Goal: Task Accomplishment & Management: Manage account settings

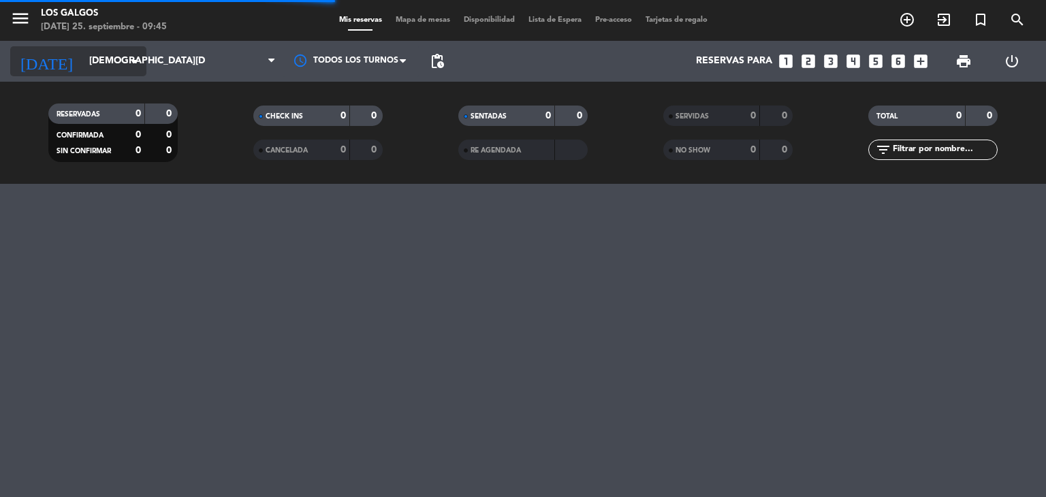
click at [127, 63] on icon "arrow_drop_down" at bounding box center [135, 61] width 16 height 16
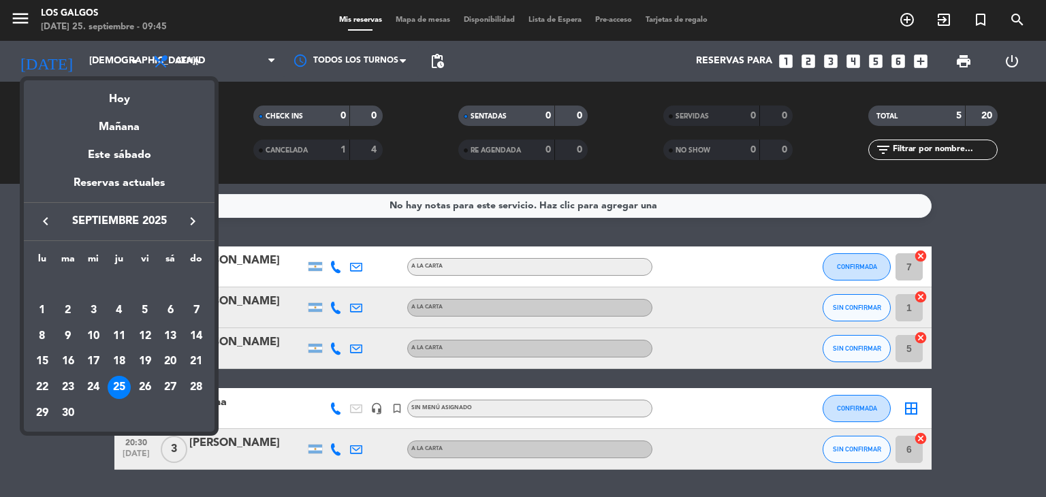
click at [191, 221] on icon "keyboard_arrow_right" at bounding box center [193, 221] width 16 height 16
click at [120, 360] on div "16" at bounding box center [119, 361] width 23 height 23
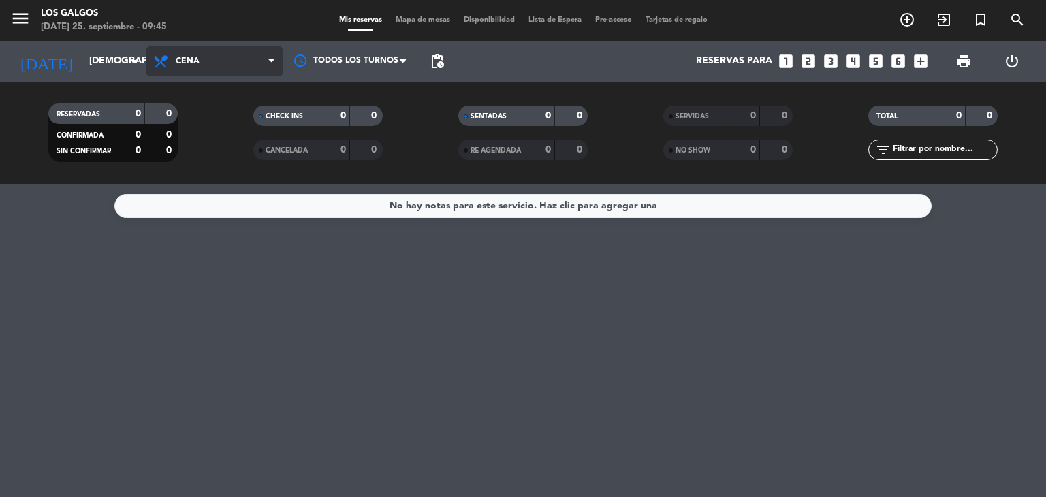
click at [193, 61] on span "Cena" at bounding box center [188, 62] width 24 height 10
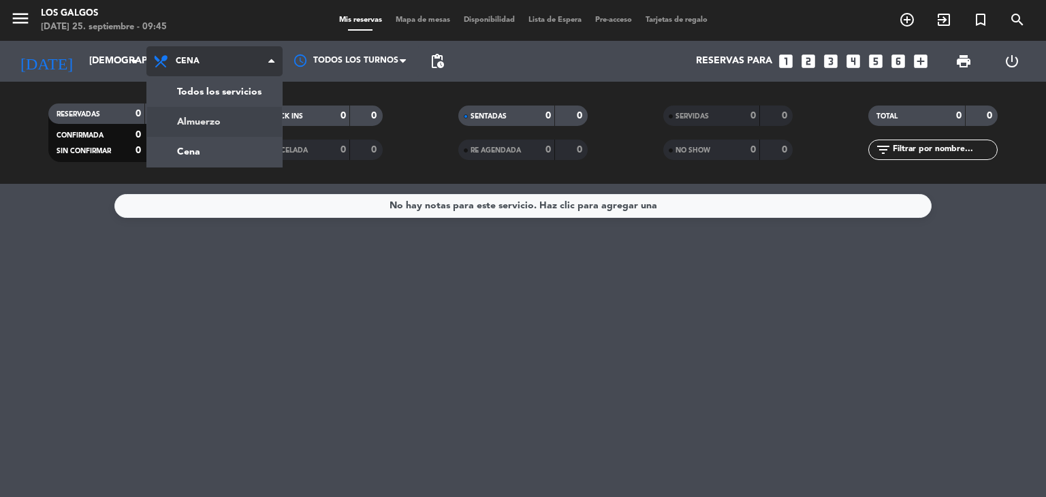
click at [199, 114] on div "menu Los Galgos [DATE] 25. septiembre - 09:45 Mis reservas Mapa de mesas Dispon…" at bounding box center [523, 92] width 1046 height 184
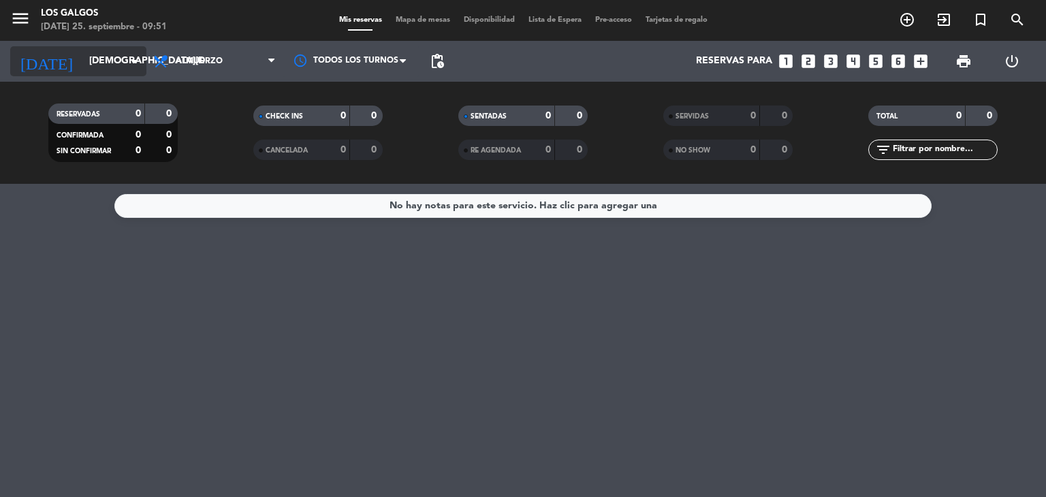
click at [117, 66] on input "[DEMOGRAPHIC_DATA][DATE]" at bounding box center [146, 61] width 129 height 25
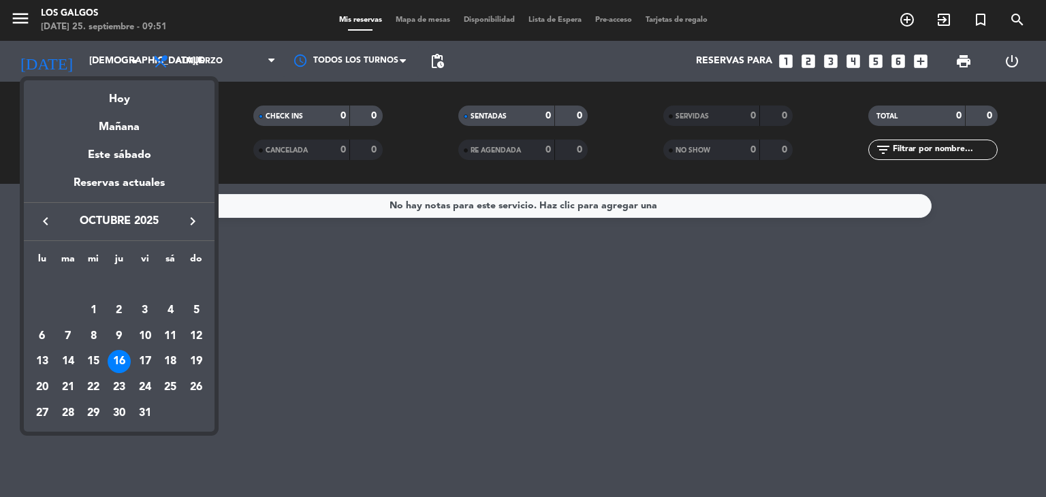
click at [194, 221] on icon "keyboard_arrow_right" at bounding box center [193, 221] width 16 height 16
click at [67, 311] on div "4" at bounding box center [68, 310] width 23 height 23
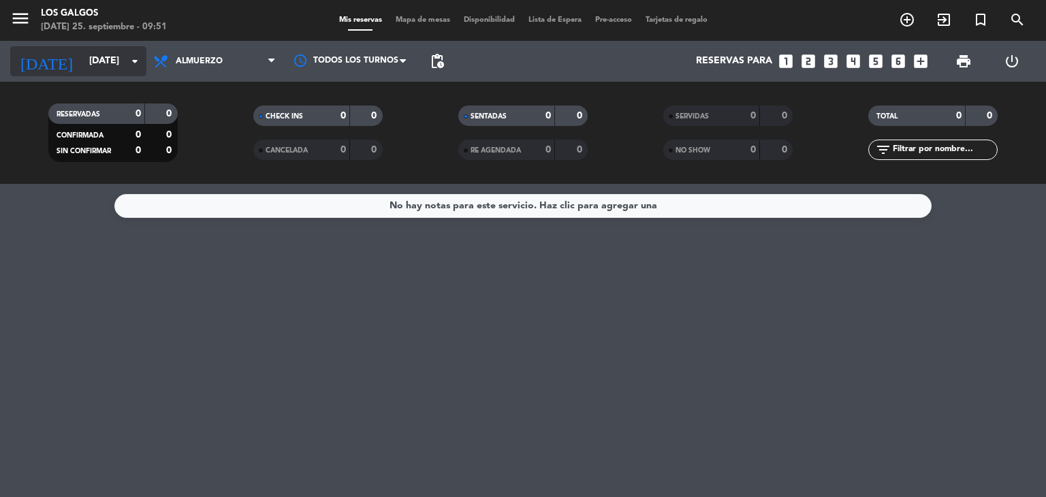
click at [121, 60] on input "[DATE]" at bounding box center [146, 61] width 129 height 25
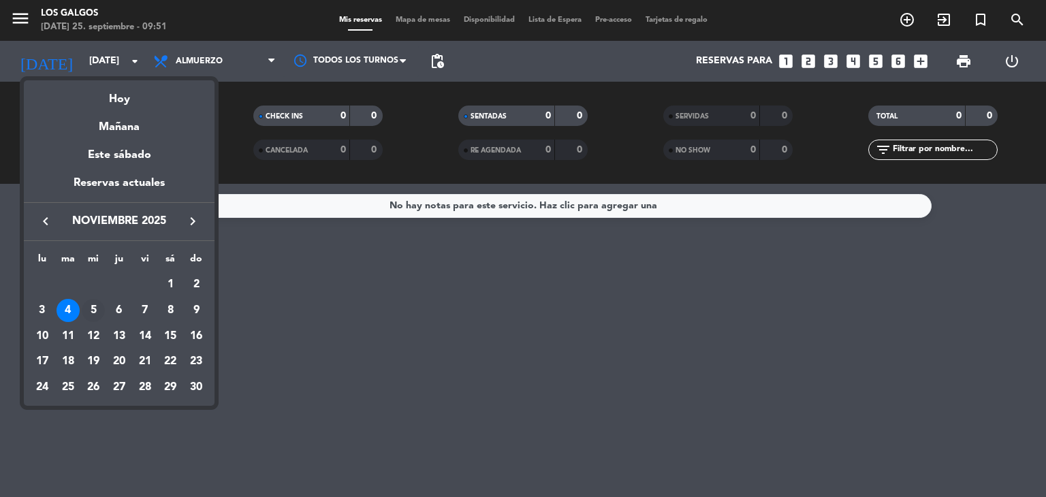
click at [95, 308] on div "5" at bounding box center [93, 310] width 23 height 23
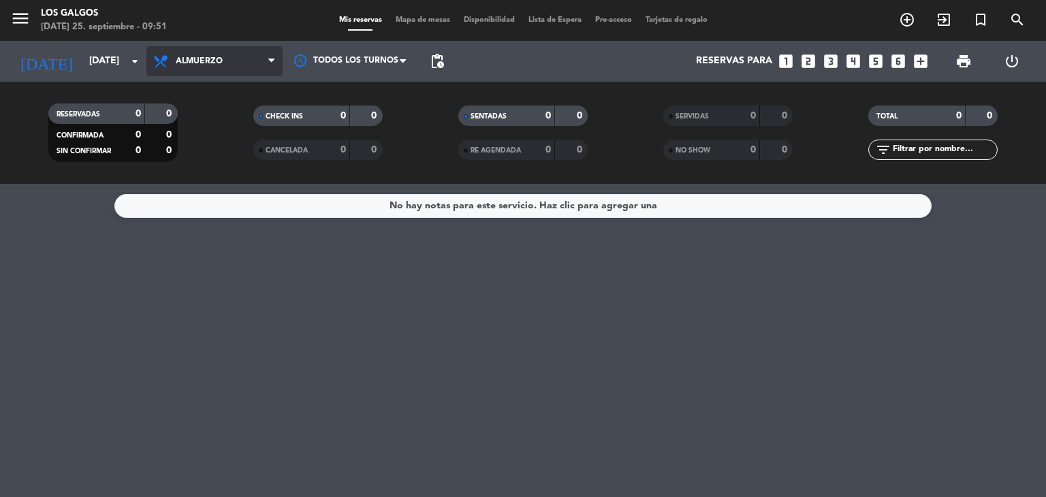
click at [244, 58] on span "Almuerzo" at bounding box center [214, 61] width 136 height 30
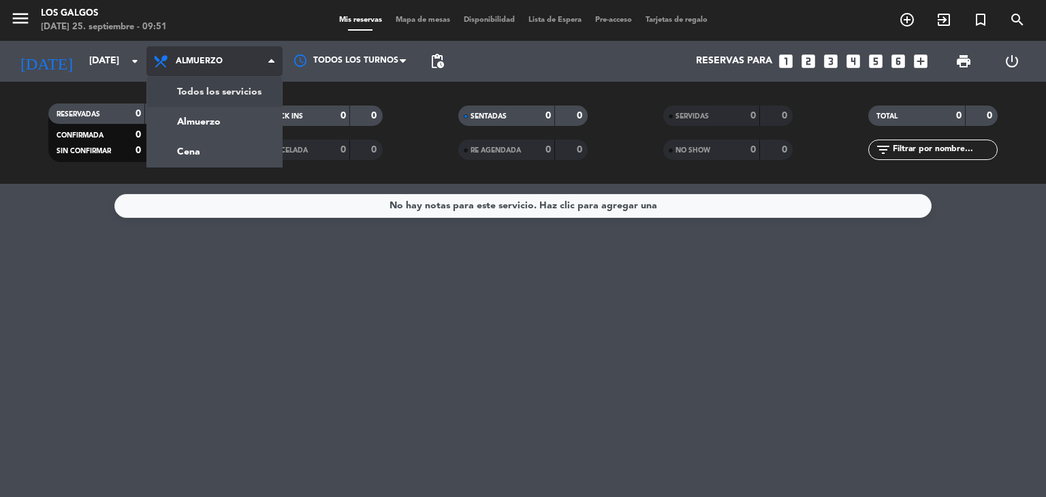
click at [234, 93] on div "menu Los Galgos [DATE] 25. septiembre - 09:51 Mis reservas Mapa de mesas Dispon…" at bounding box center [523, 92] width 1046 height 184
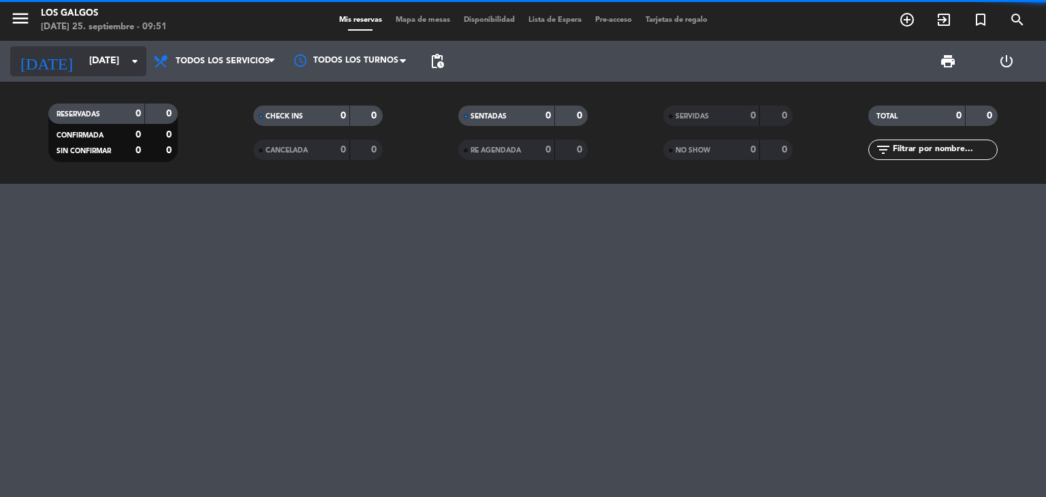
click at [123, 57] on input "[DATE]" at bounding box center [146, 61] width 129 height 25
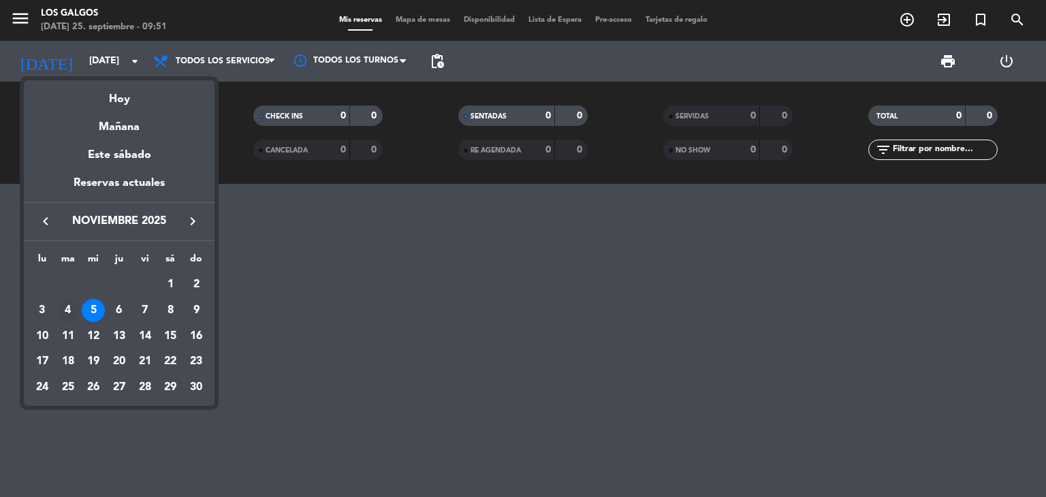
click at [69, 312] on div "4" at bounding box center [68, 310] width 23 height 23
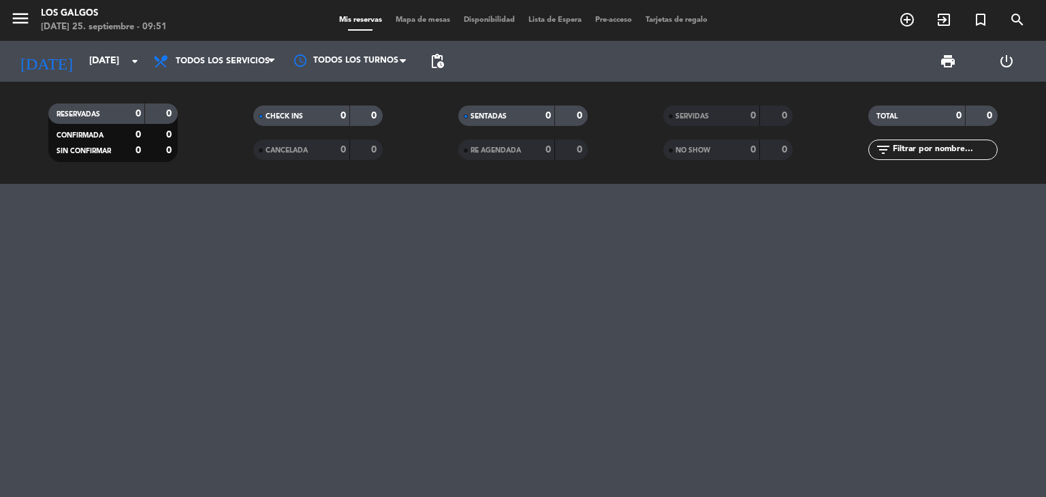
type input "[DATE]"
click at [143, 61] on input "[DATE]" at bounding box center [146, 61] width 129 height 25
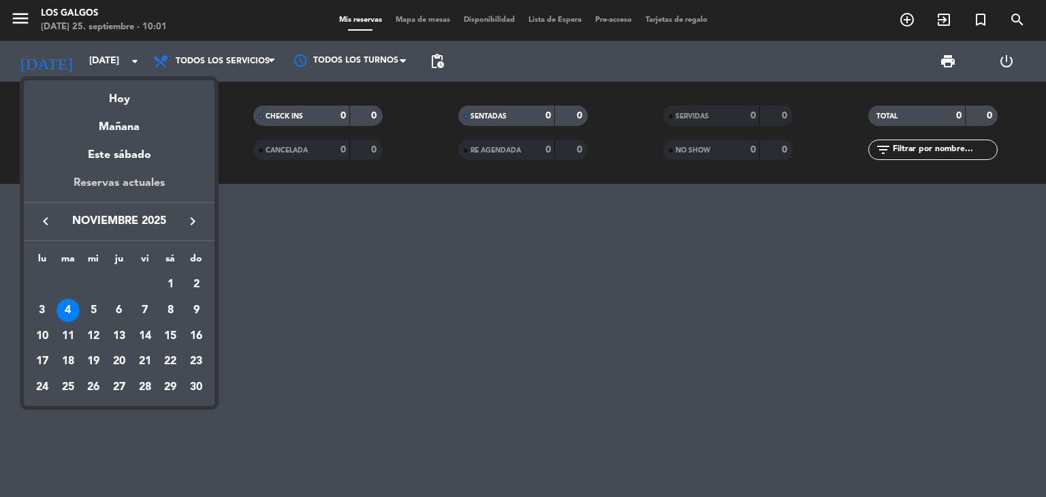
click at [126, 186] on div "Reservas actuales" at bounding box center [119, 188] width 191 height 28
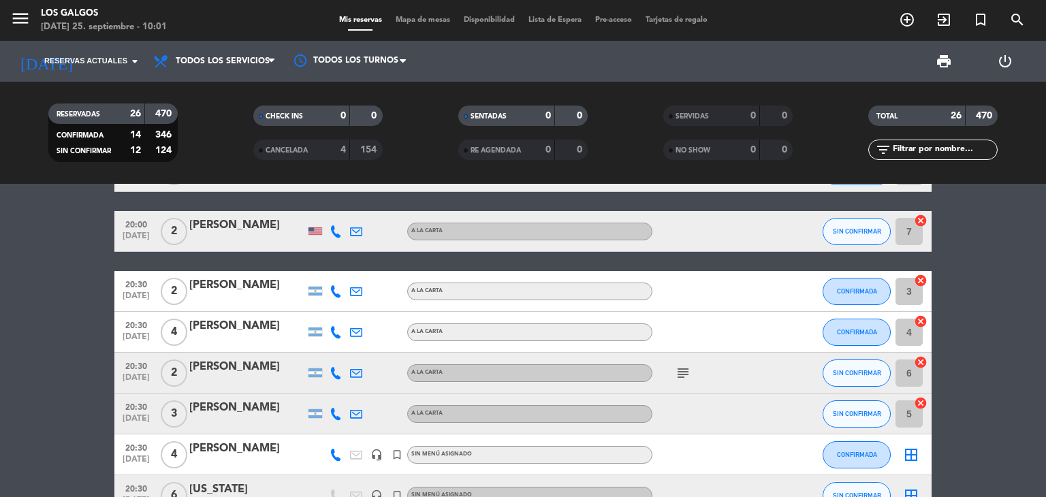
scroll to position [304, 0]
